Goal: Information Seeking & Learning: Learn about a topic

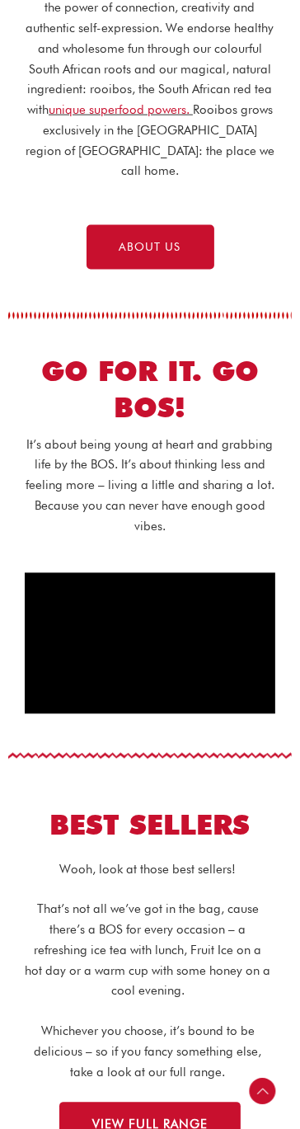
scroll to position [656, 0]
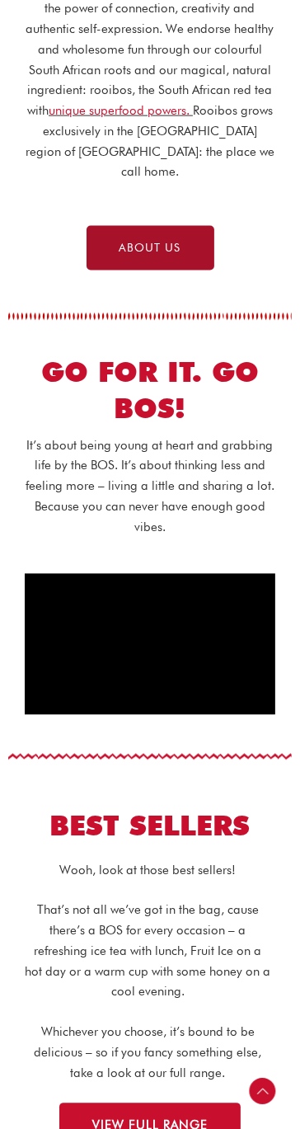
click at [127, 249] on span "ABOUT US" at bounding box center [151, 248] width 62 height 12
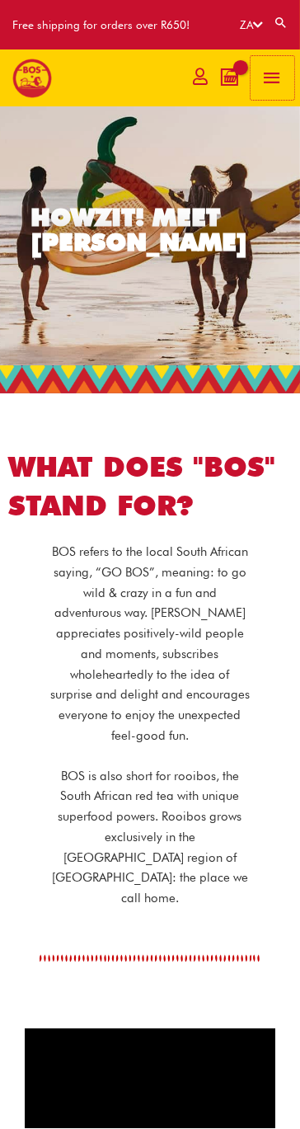
click at [273, 82] on span "button" at bounding box center [272, 78] width 22 height 45
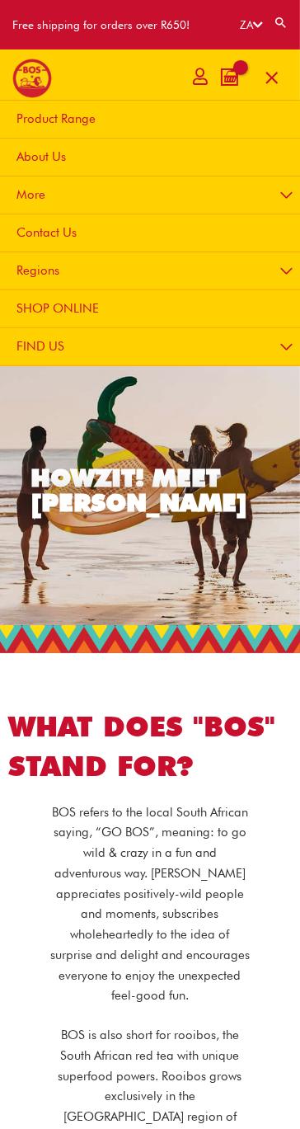
click at [37, 165] on link "About Us" at bounding box center [153, 158] width 315 height 38
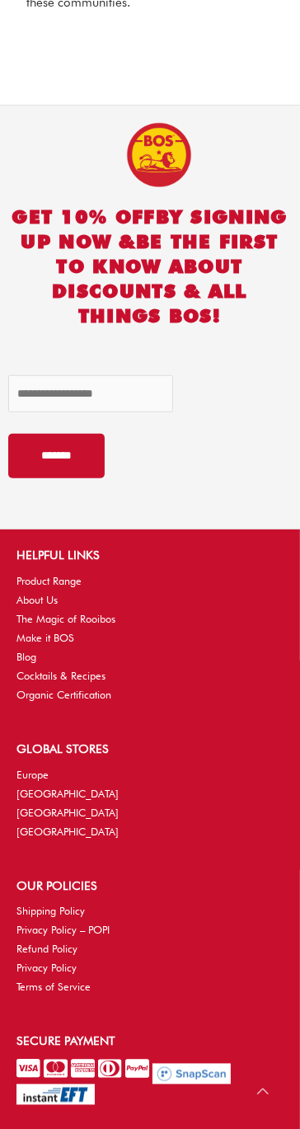
scroll to position [4289, 0]
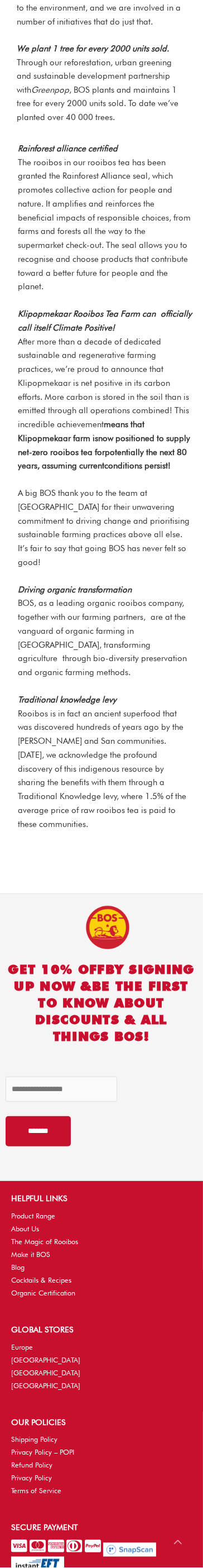
scroll to position [2102, 0]
